Goal: Task Accomplishment & Management: Use online tool/utility

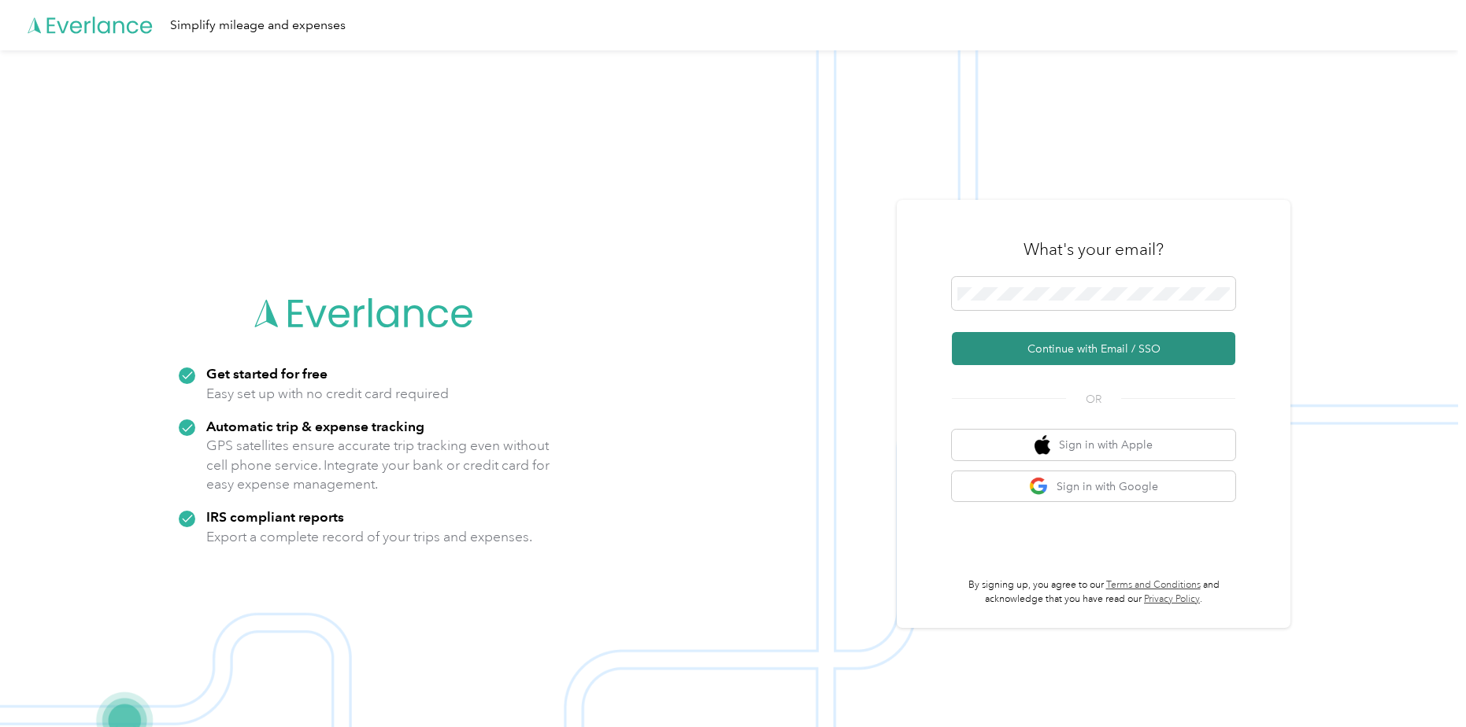
click at [1044, 348] on button "Continue with Email / SSO" at bounding box center [1093, 348] width 283 height 33
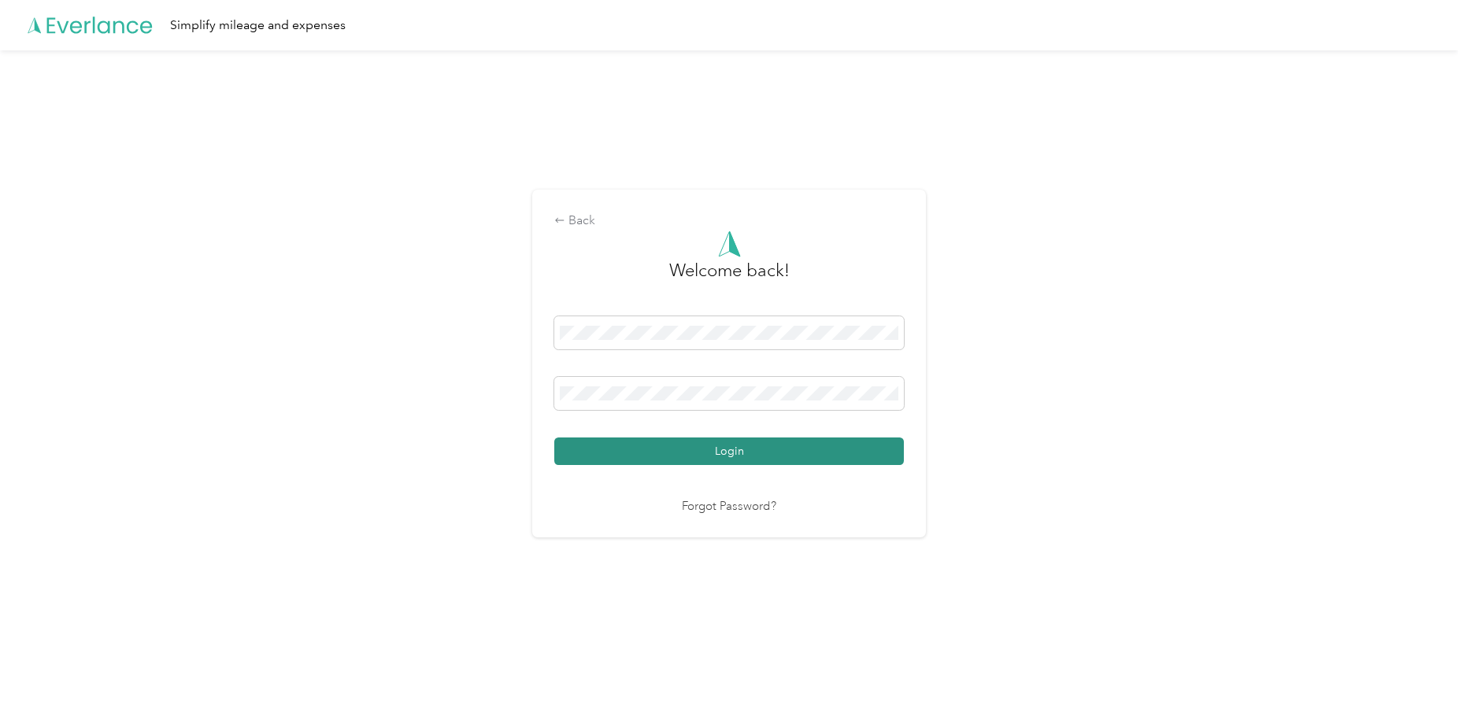
click at [795, 457] on button "Login" at bounding box center [729, 452] width 350 height 28
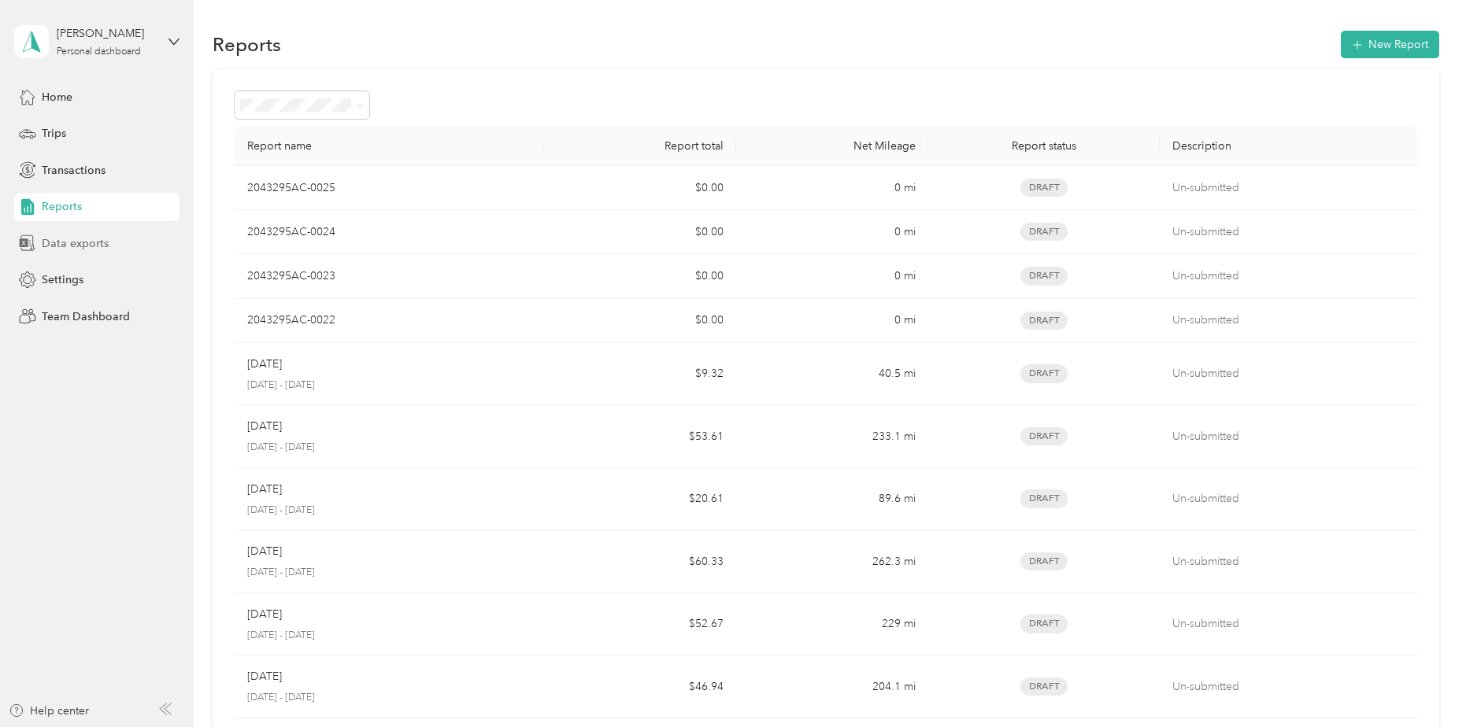
click at [61, 243] on span "Data exports" at bounding box center [75, 243] width 67 height 17
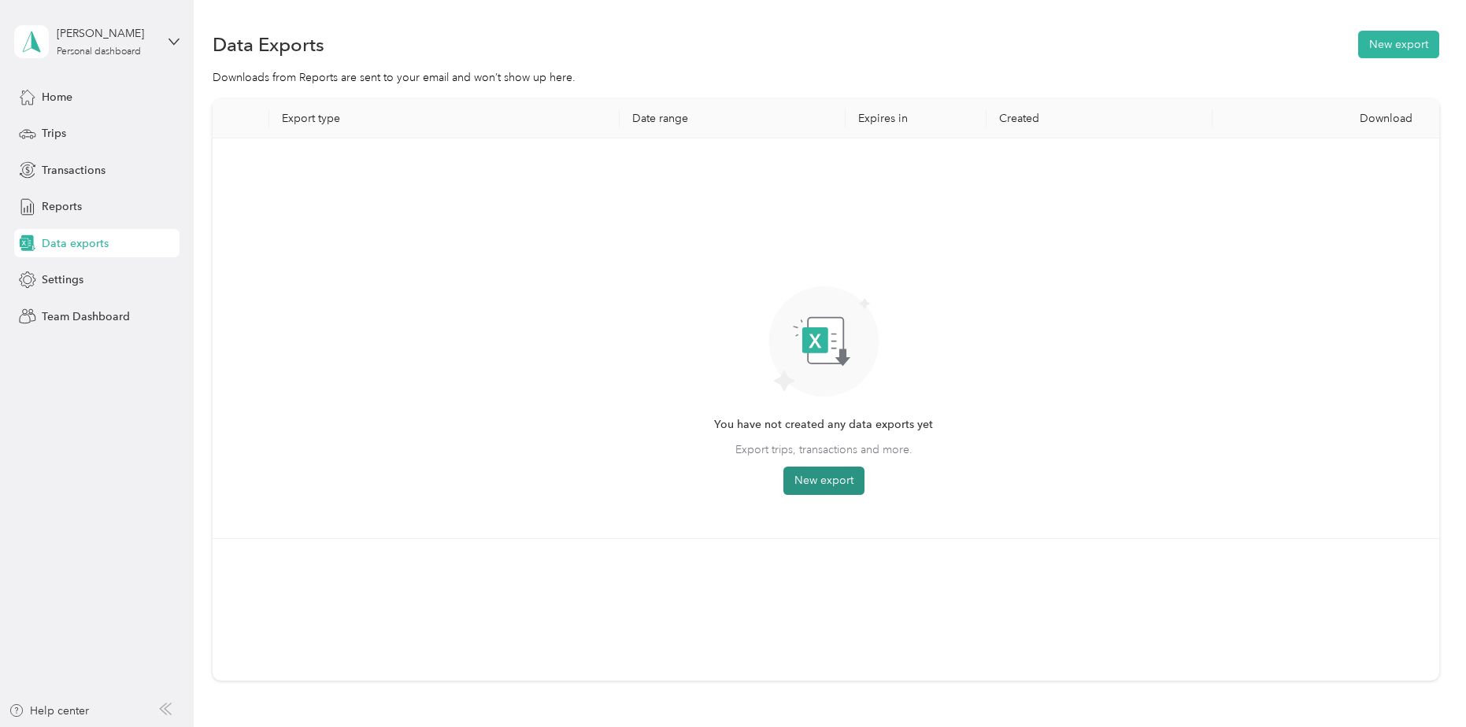
click at [841, 479] on button "New export" at bounding box center [823, 481] width 81 height 28
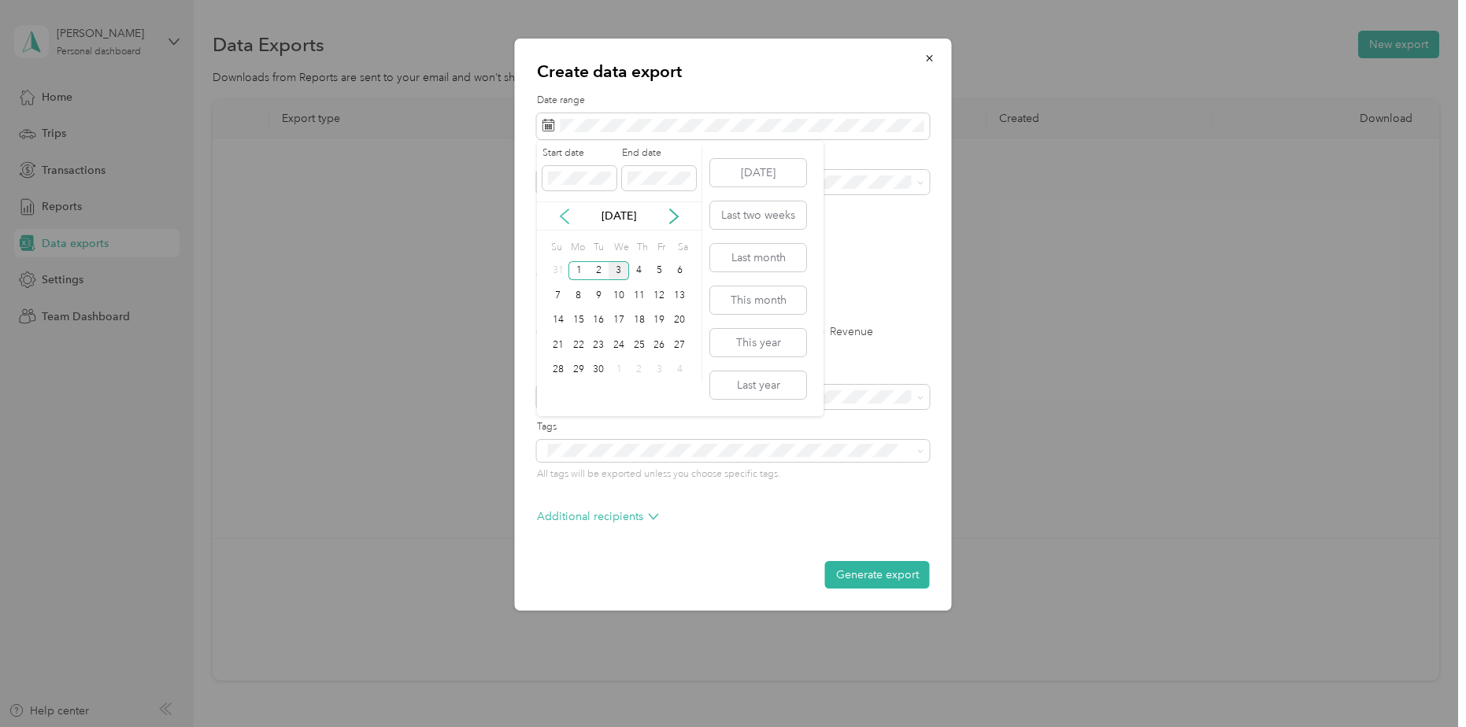
click at [562, 219] on icon at bounding box center [565, 216] width 8 height 14
click at [664, 296] on div "8" at bounding box center [659, 296] width 20 height 20
click at [655, 319] on div "15" at bounding box center [659, 321] width 20 height 20
click at [695, 133] on span at bounding box center [733, 126] width 393 height 27
click at [696, 116] on span at bounding box center [733, 126] width 393 height 27
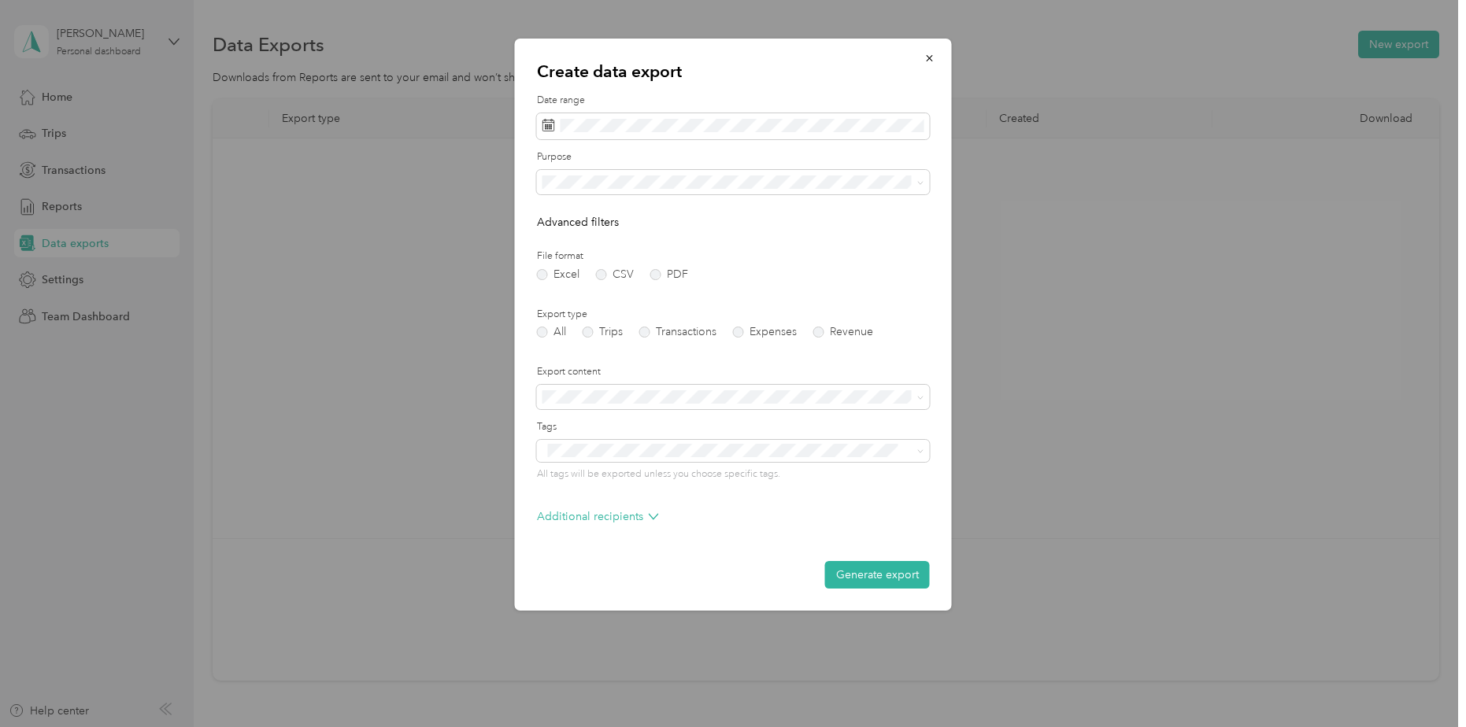
click at [558, 112] on div "Date range" at bounding box center [733, 117] width 393 height 46
click at [577, 117] on span at bounding box center [733, 126] width 393 height 27
click at [682, 298] on div "9" at bounding box center [679, 296] width 20 height 20
click at [663, 324] on div "15" at bounding box center [659, 321] width 20 height 20
click at [603, 193] on span at bounding box center [733, 182] width 393 height 25
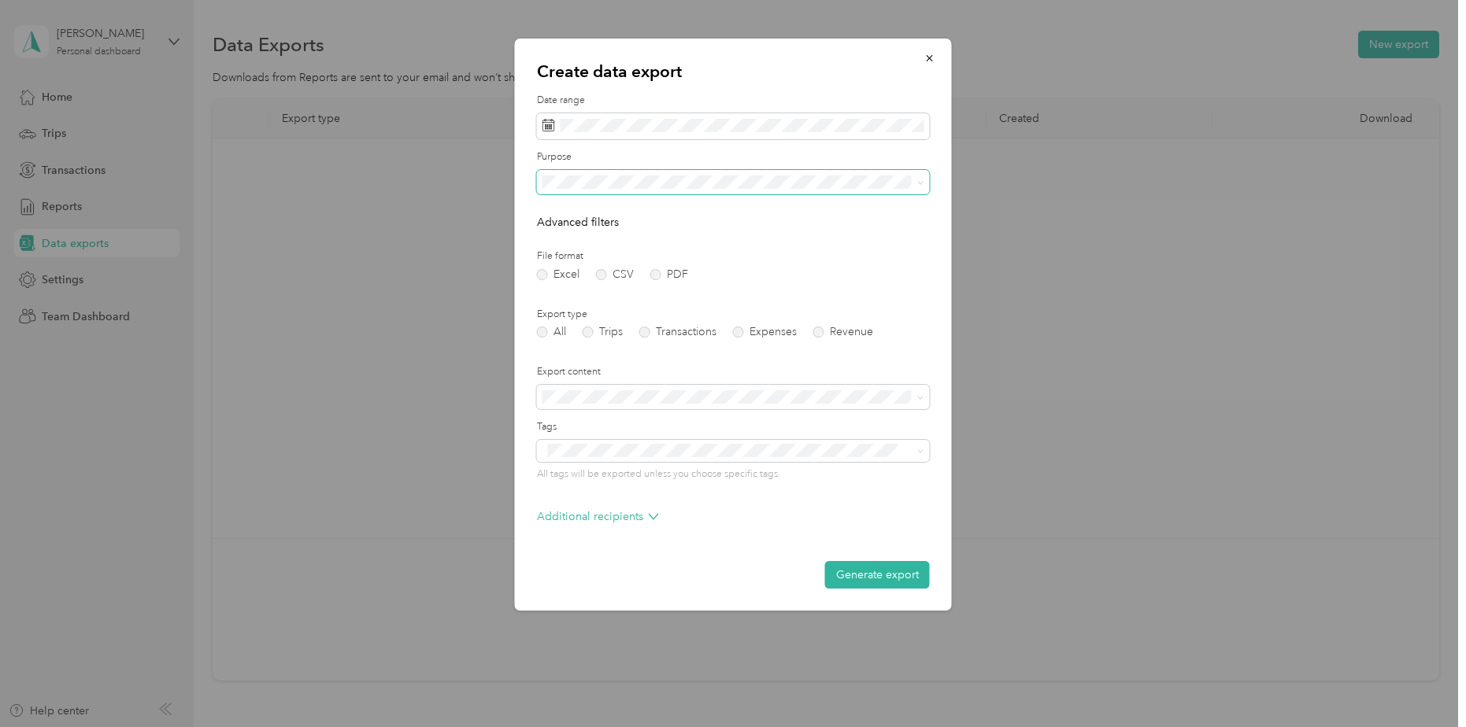
click at [591, 189] on span at bounding box center [733, 182] width 393 height 25
click at [592, 328] on label "Trips" at bounding box center [603, 332] width 40 height 11
click at [869, 584] on button "Generate export" at bounding box center [877, 575] width 105 height 28
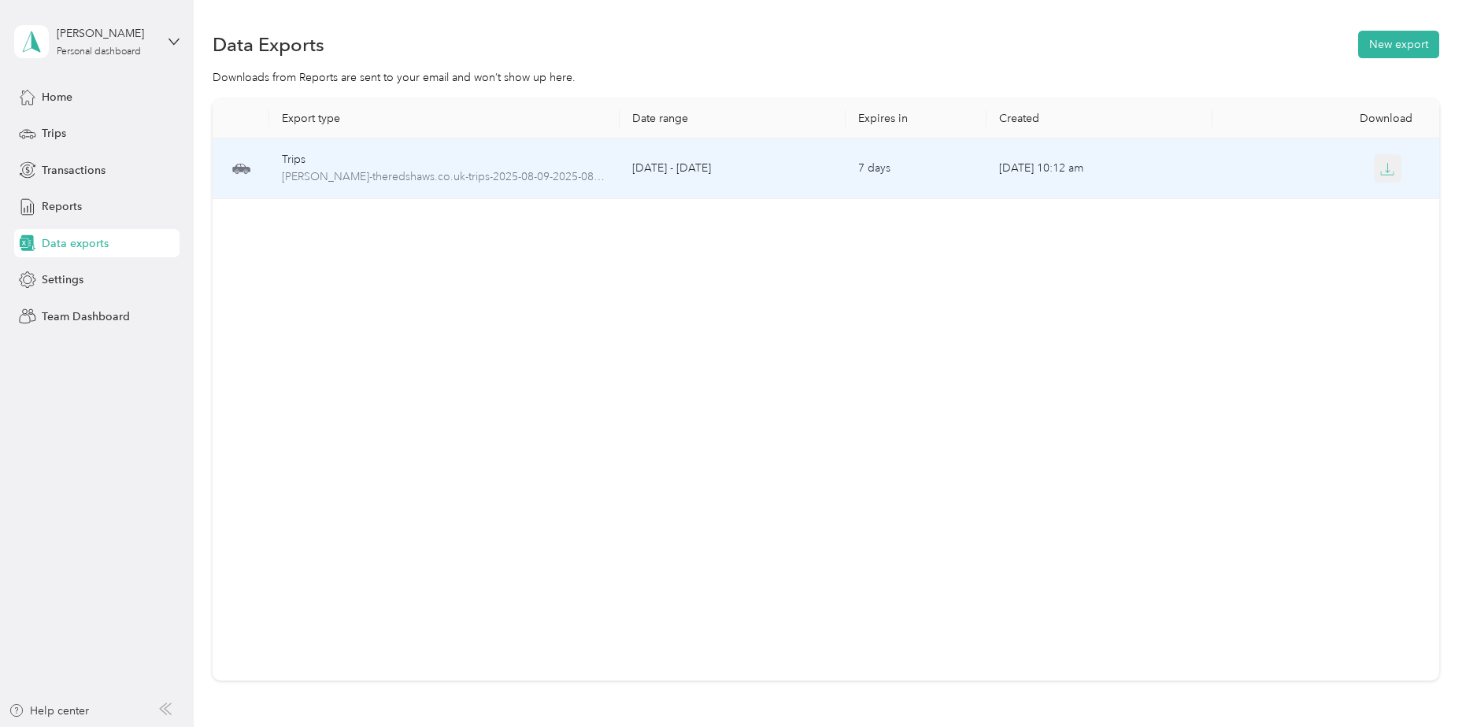
click at [1382, 165] on icon "button" at bounding box center [1387, 169] width 14 height 14
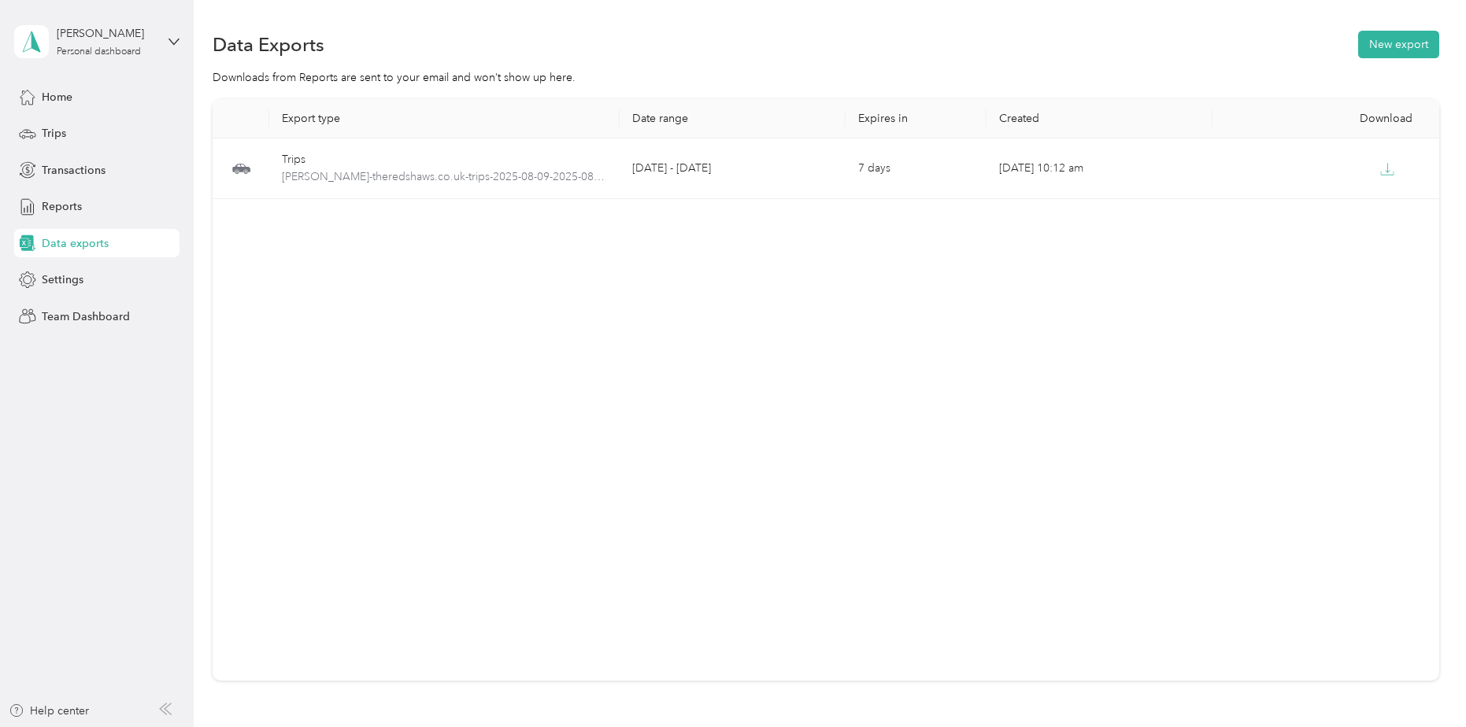
click at [939, 49] on div "Data Exports New export" at bounding box center [826, 44] width 1226 height 33
click at [1385, 42] on button "New export" at bounding box center [1398, 45] width 81 height 28
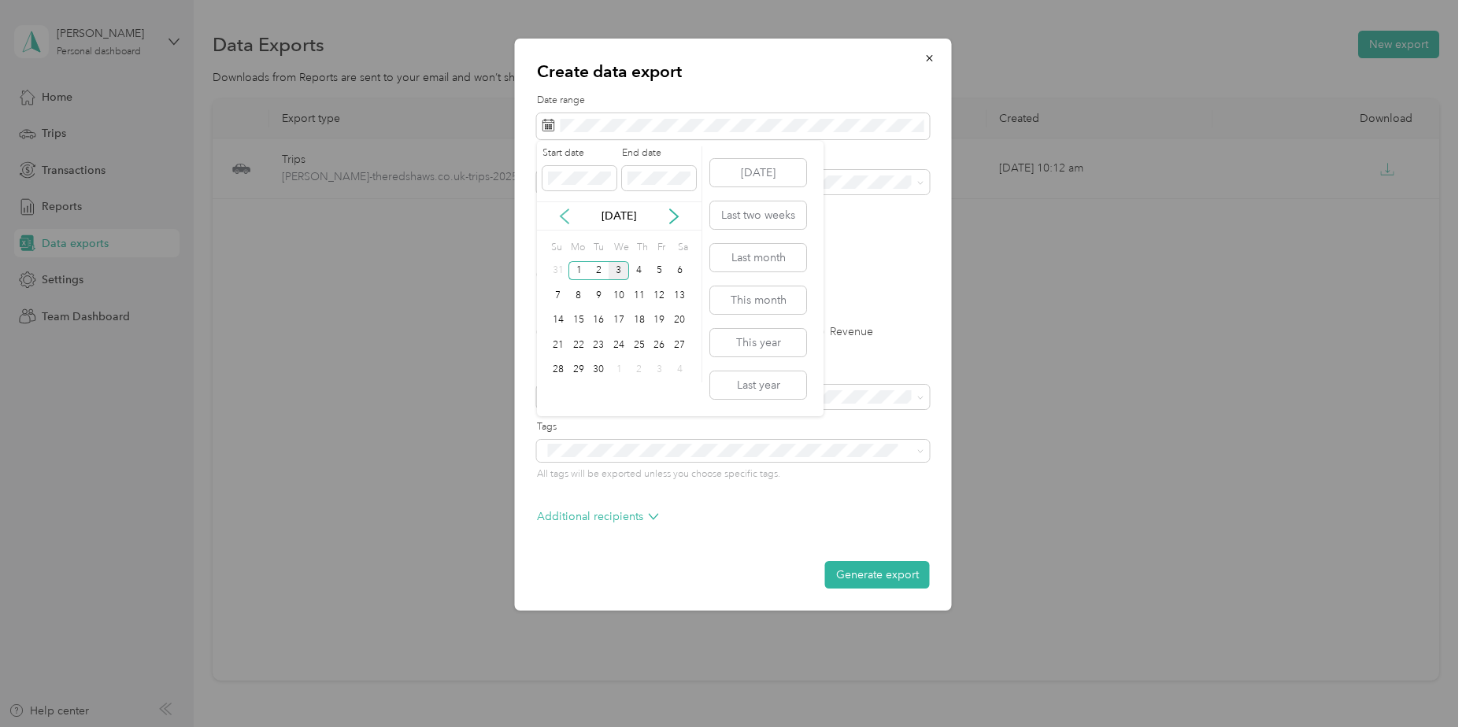
click at [566, 218] on icon at bounding box center [565, 217] width 16 height 16
click at [678, 325] on div "16" at bounding box center [679, 321] width 20 height 20
click at [653, 347] on div "22" at bounding box center [659, 345] width 20 height 20
click at [595, 339] on form "Date range Purpose Advanced filters File format Excel CSV PDF Export type All T…" at bounding box center [733, 341] width 393 height 495
click at [589, 328] on label "Trips" at bounding box center [603, 332] width 40 height 11
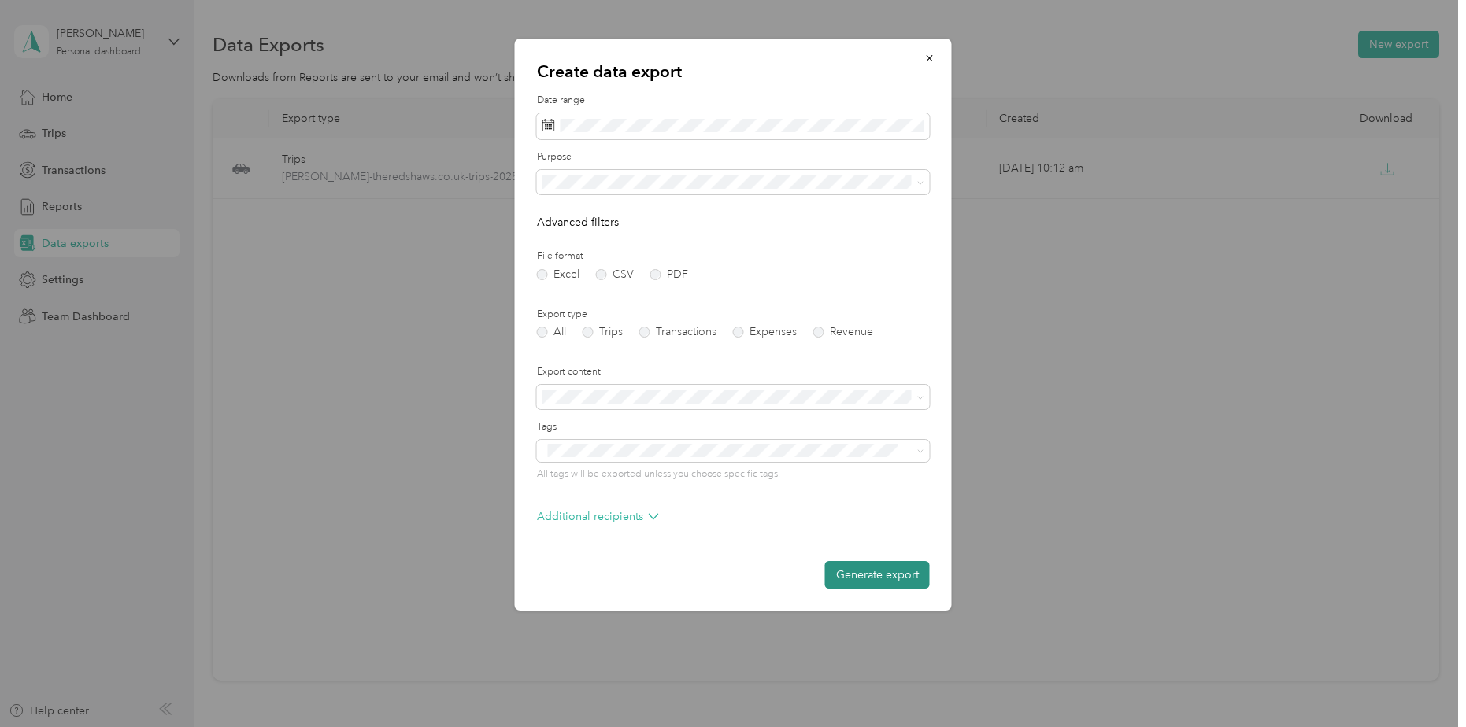
click at [871, 571] on button "Generate export" at bounding box center [877, 575] width 105 height 28
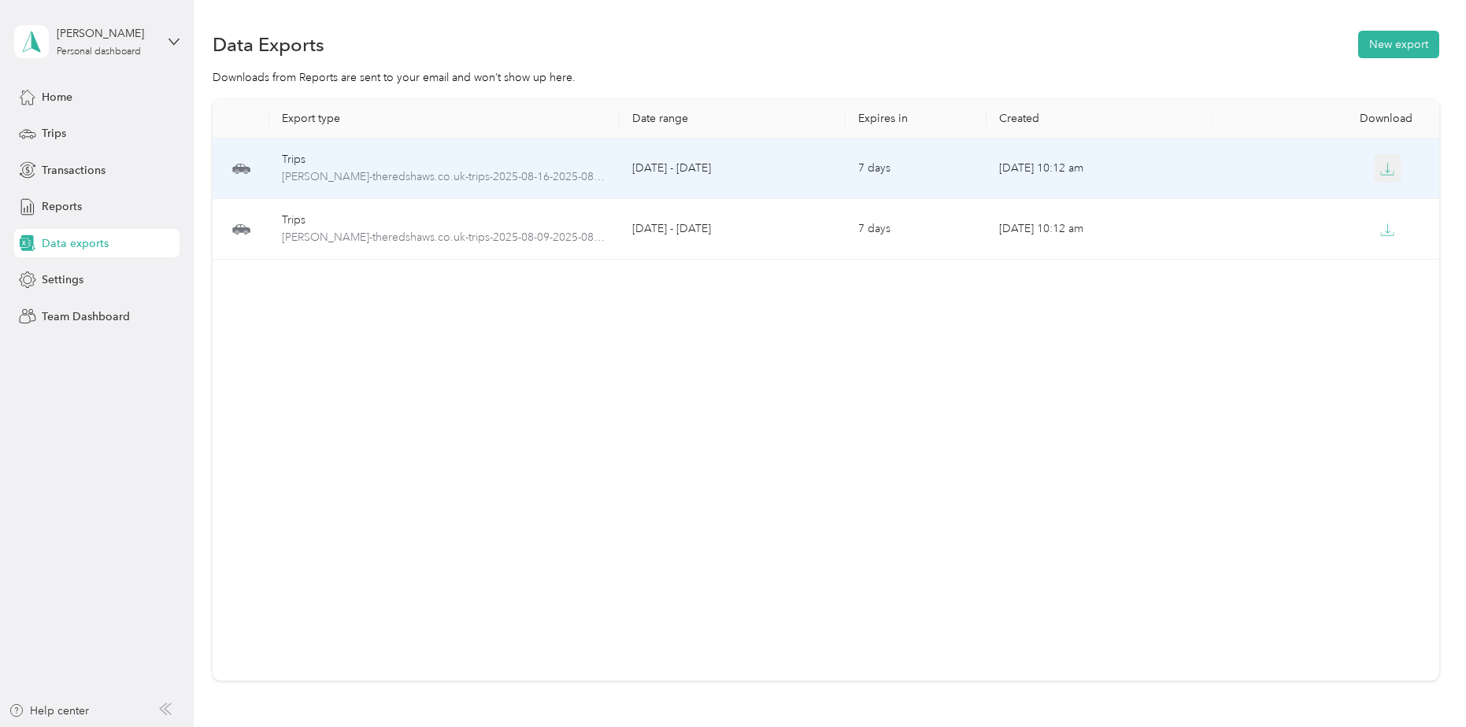
click at [1385, 166] on icon "button" at bounding box center [1387, 169] width 14 height 14
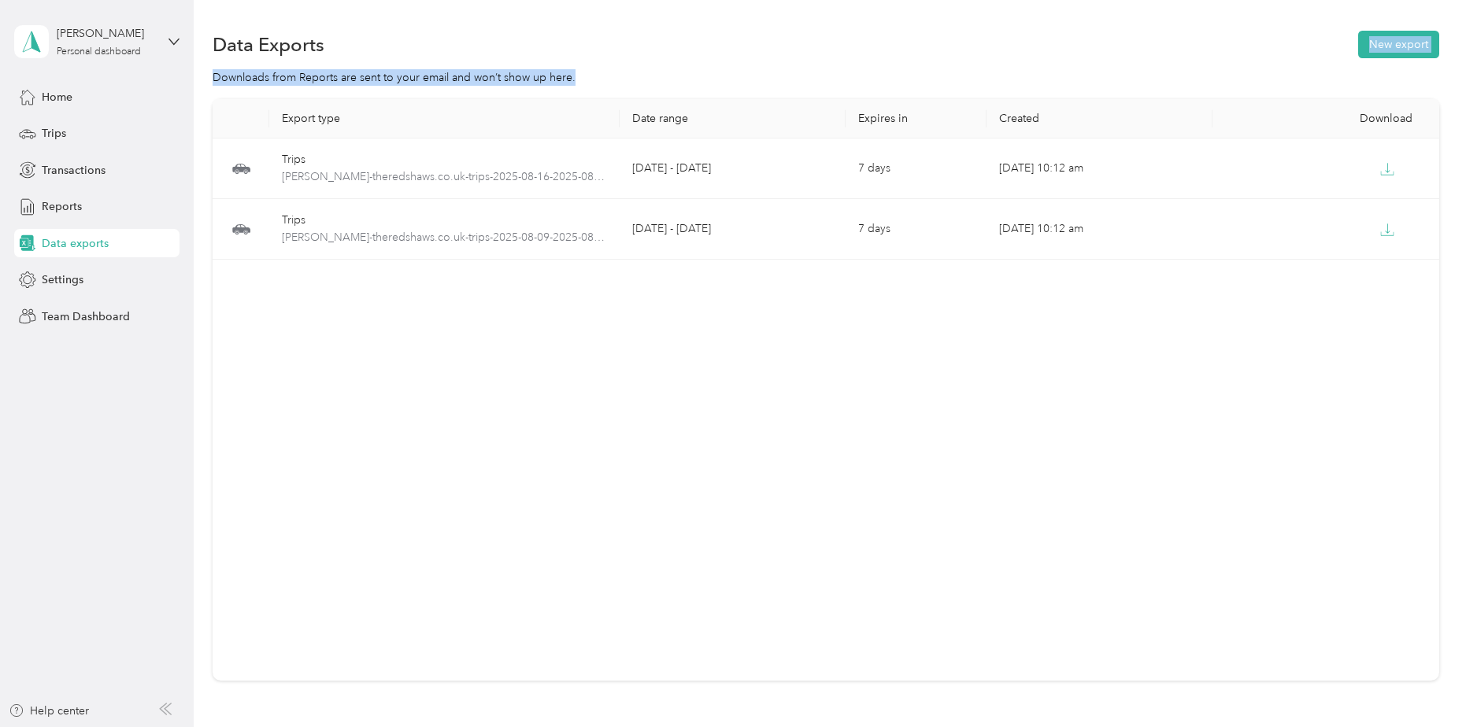
click at [742, 60] on section "Data Exports New export Downloads from Reports are sent to your email and won’t…" at bounding box center [826, 382] width 1226 height 709
click at [1384, 54] on button "New export" at bounding box center [1398, 45] width 81 height 28
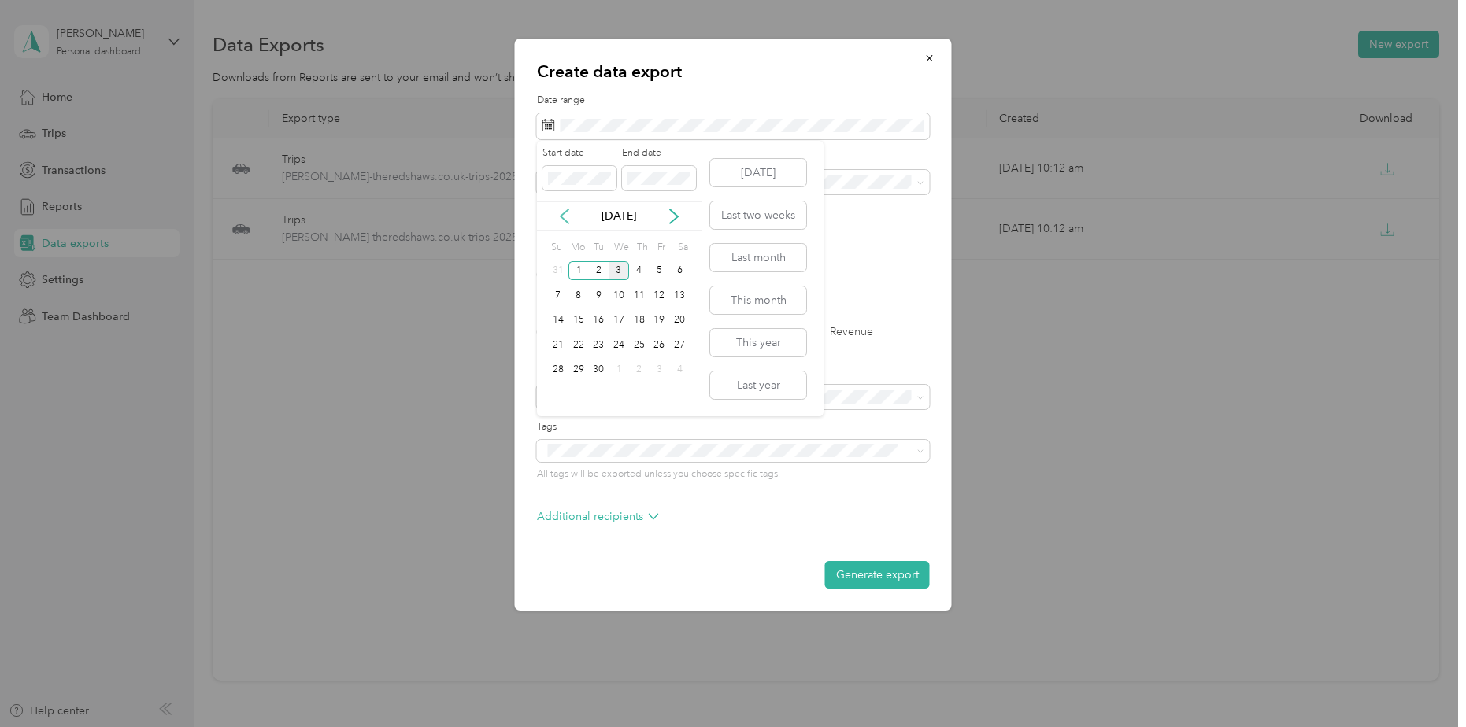
click at [571, 210] on icon at bounding box center [565, 217] width 16 height 16
click at [662, 342] on div "22" at bounding box center [659, 345] width 20 height 20
click at [680, 341] on div "23" at bounding box center [679, 345] width 20 height 20
click at [679, 346] on div "23" at bounding box center [679, 345] width 20 height 20
click at [668, 368] on div "29" at bounding box center [659, 371] width 20 height 20
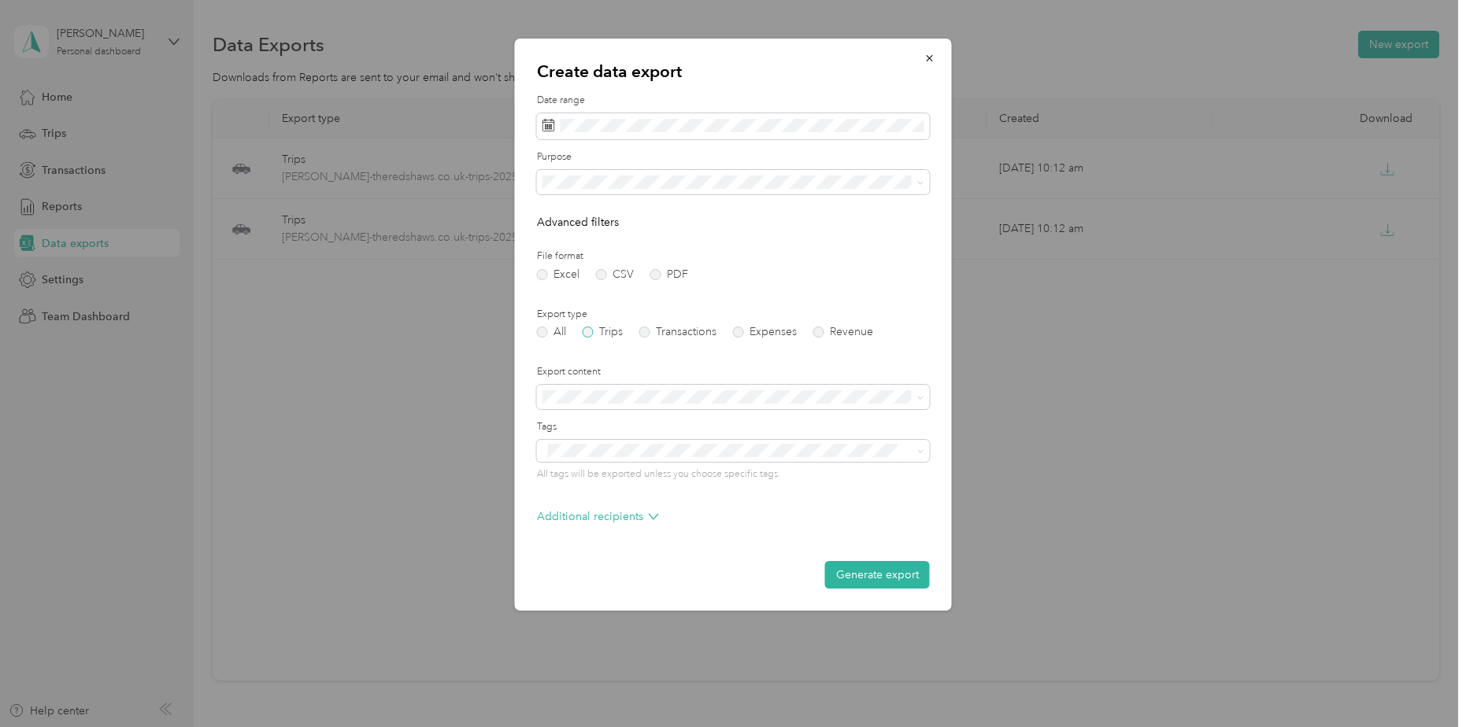
click at [587, 331] on label "Trips" at bounding box center [603, 332] width 40 height 11
click at [860, 569] on button "Generate export" at bounding box center [877, 575] width 105 height 28
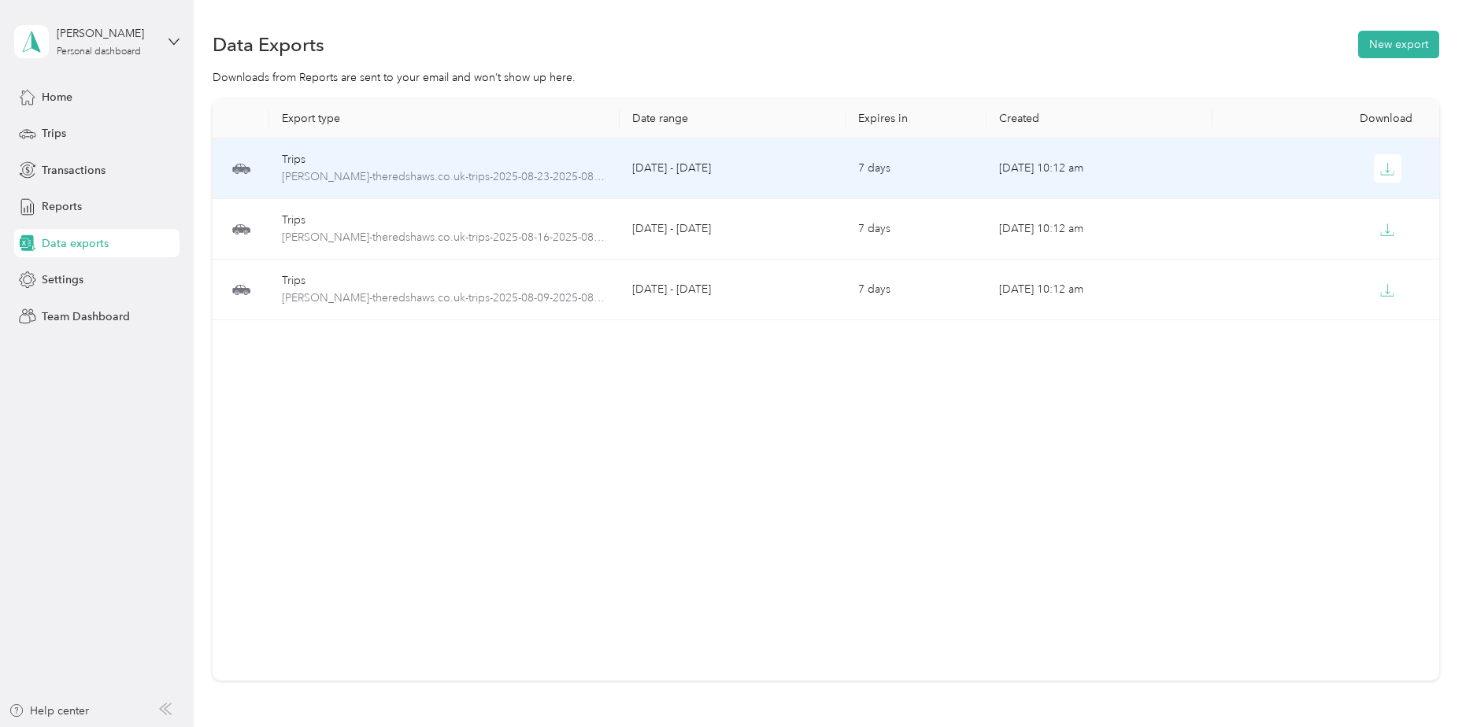
click at [695, 168] on td "[DATE] - [DATE]" at bounding box center [733, 169] width 226 height 61
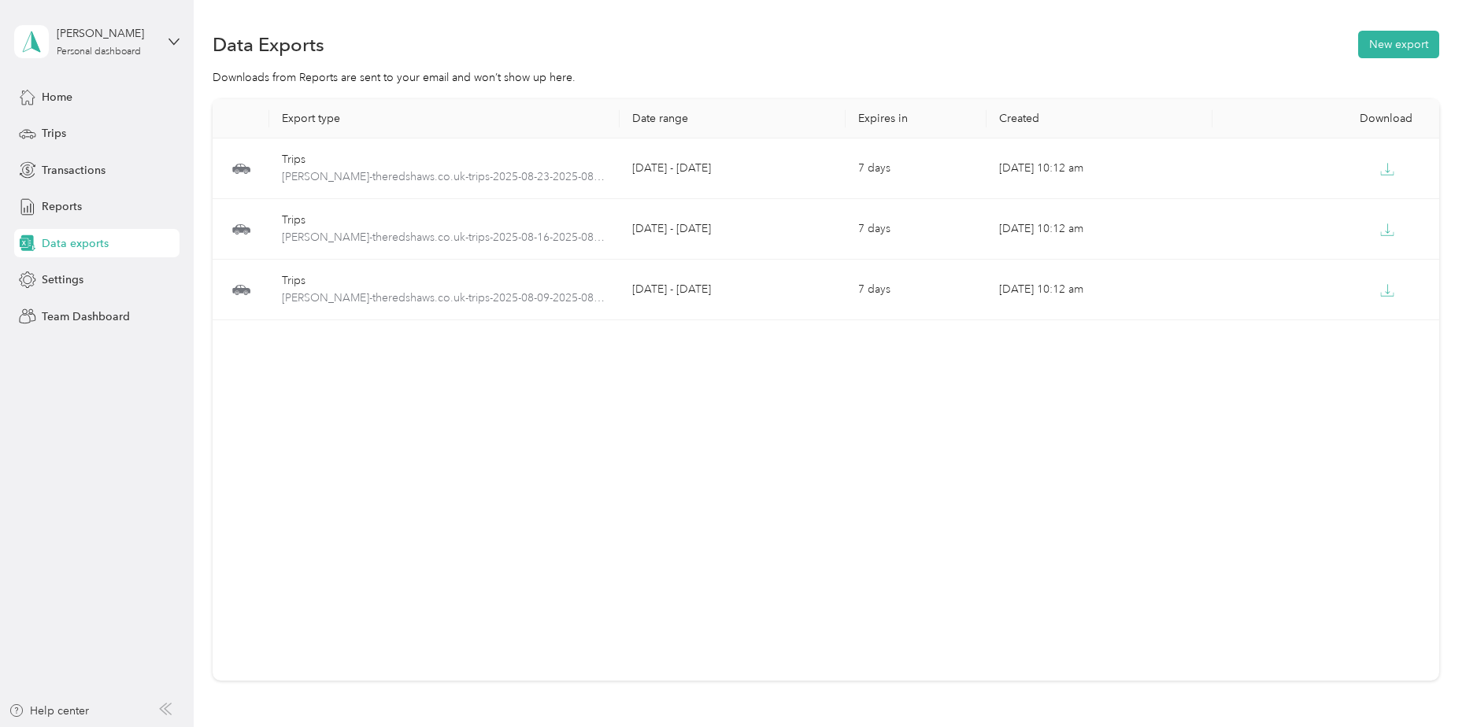
click at [715, 408] on div "Export type Date range Expires in Created Download Trips [PERSON_NAME]-theredsh…" at bounding box center [826, 390] width 1226 height 582
click at [1413, 41] on button "New export" at bounding box center [1398, 45] width 81 height 28
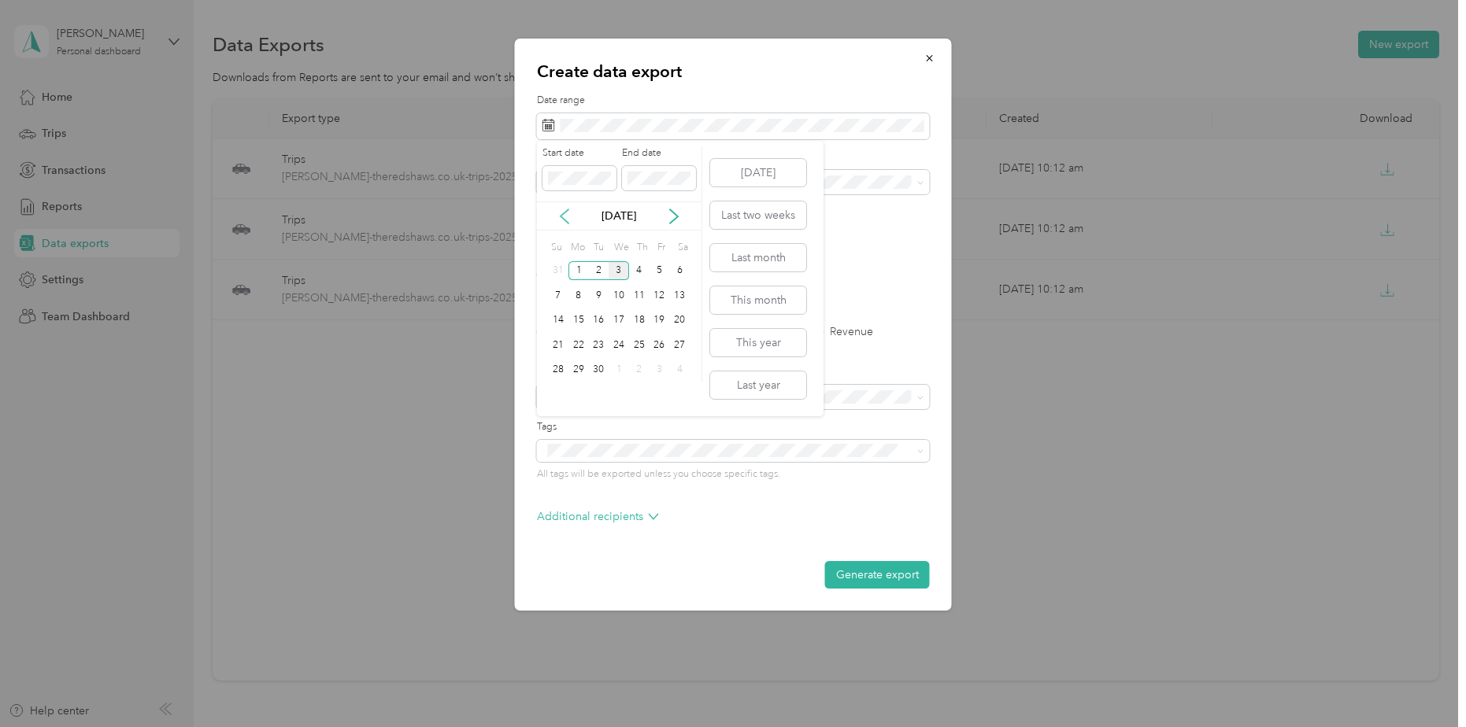
click at [559, 219] on icon at bounding box center [565, 217] width 16 height 16
click at [928, 55] on icon "button" at bounding box center [929, 58] width 11 height 11
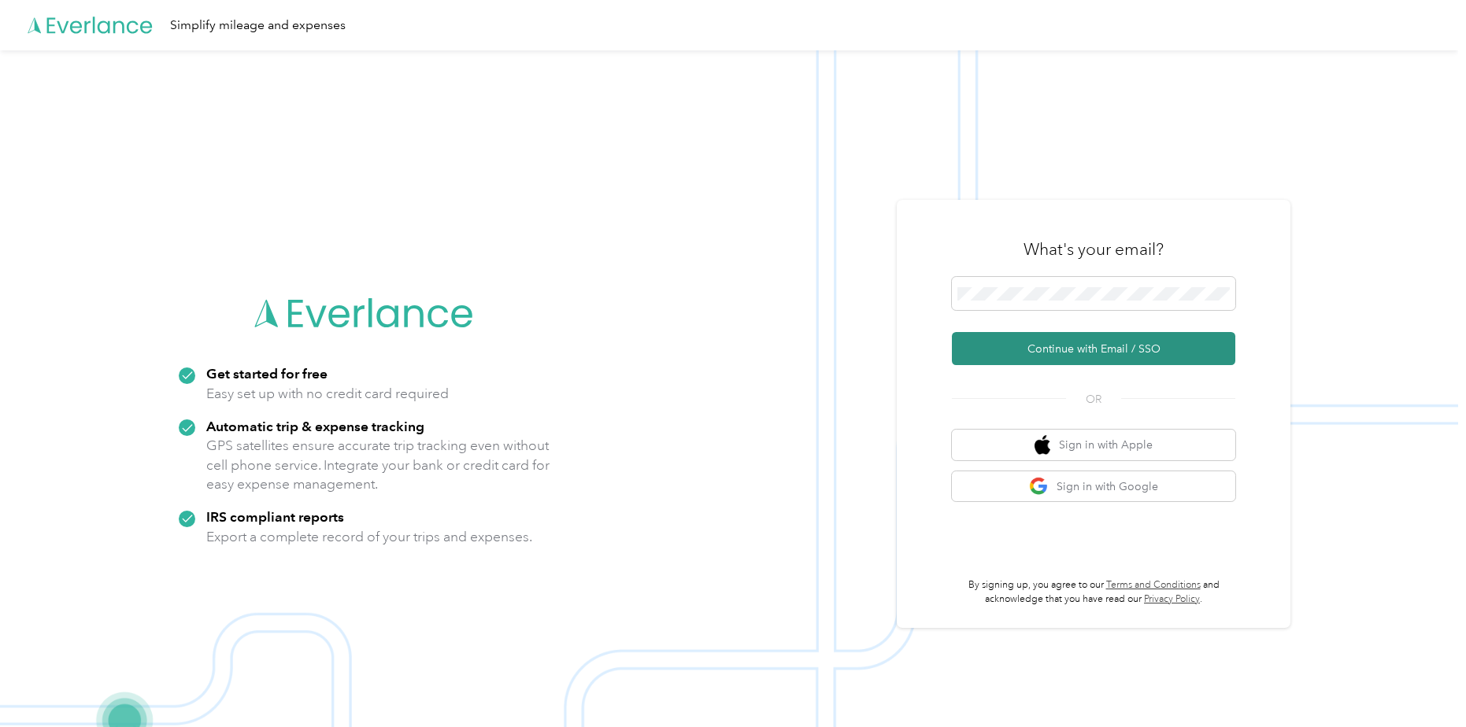
click at [1033, 360] on button "Continue with Email / SSO" at bounding box center [1093, 348] width 283 height 33
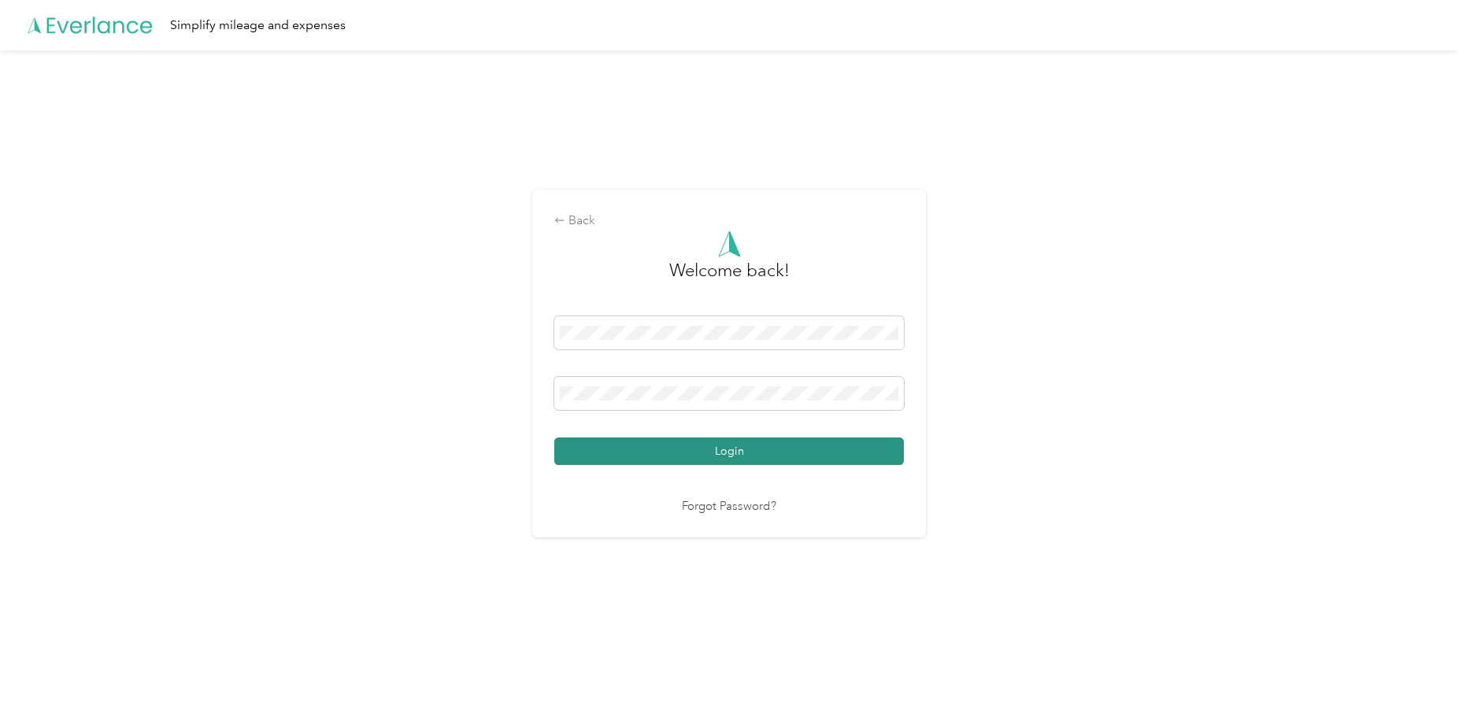
click at [664, 459] on button "Login" at bounding box center [729, 452] width 350 height 28
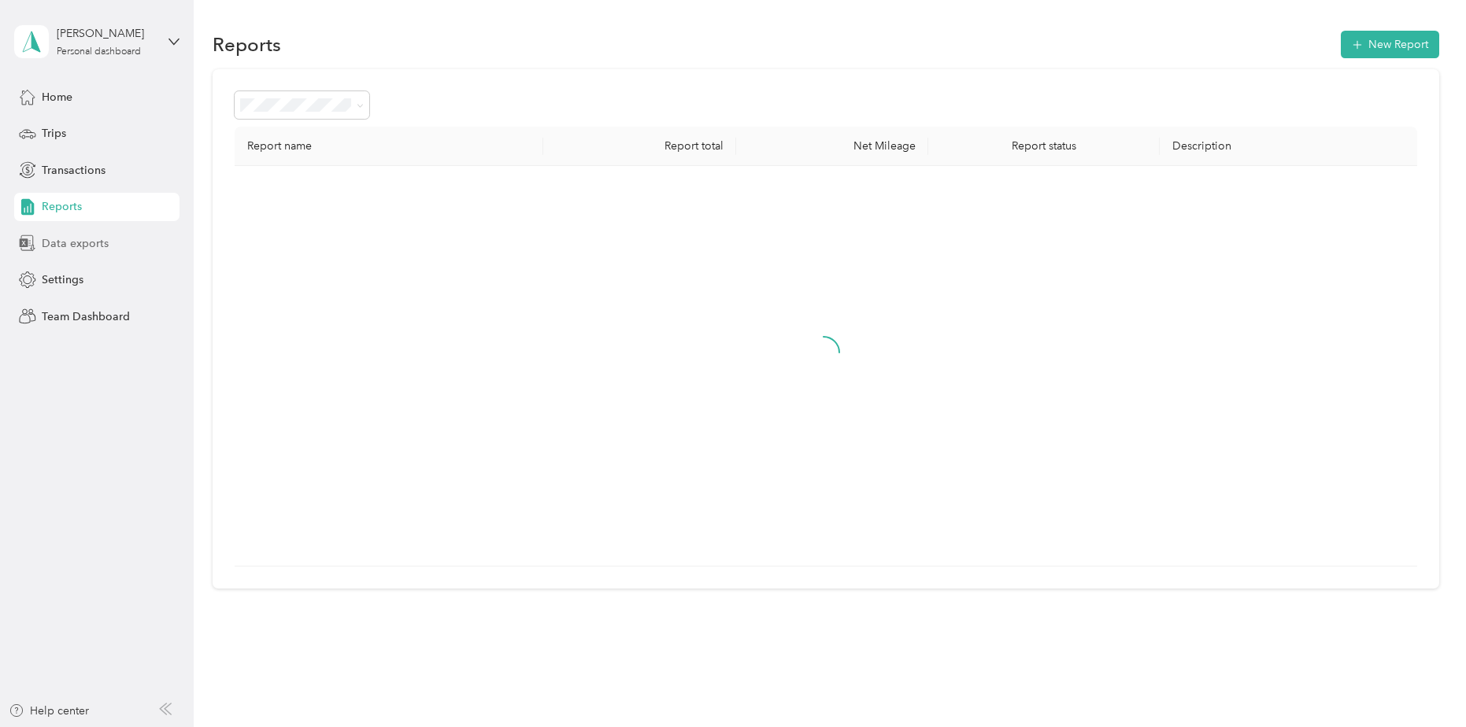
click at [45, 240] on span "Data exports" at bounding box center [75, 243] width 67 height 17
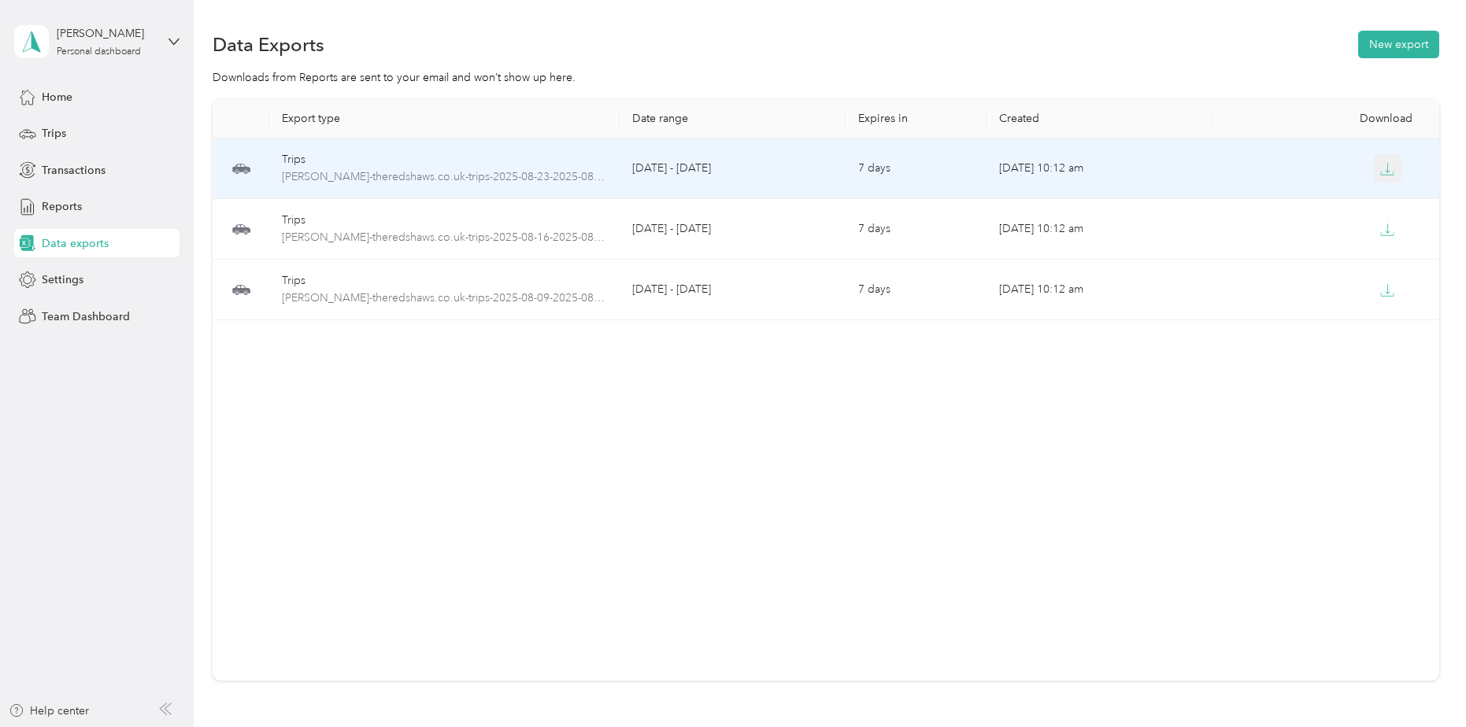
click at [1394, 170] on button "button" at bounding box center [1388, 168] width 28 height 28
